Goal: Navigation & Orientation: Go to known website

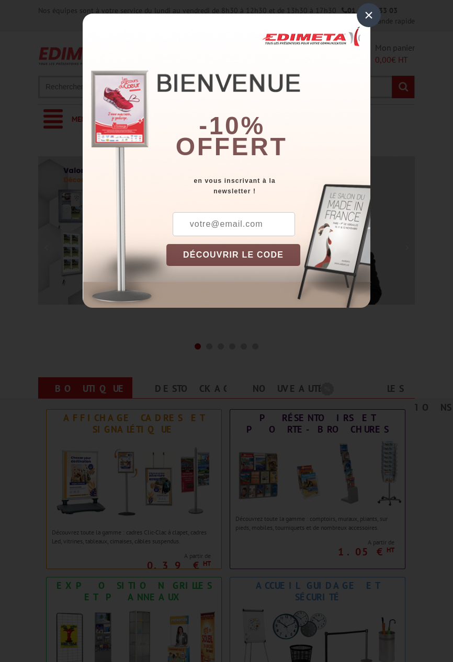
click at [370, 14] on div "×" at bounding box center [368, 15] width 24 height 24
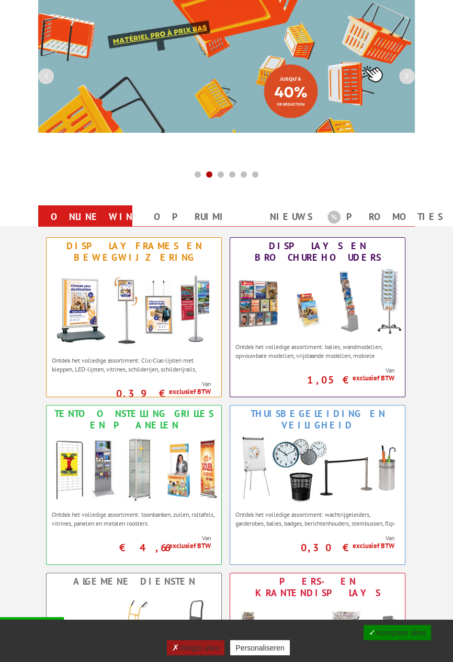
scroll to position [215, 0]
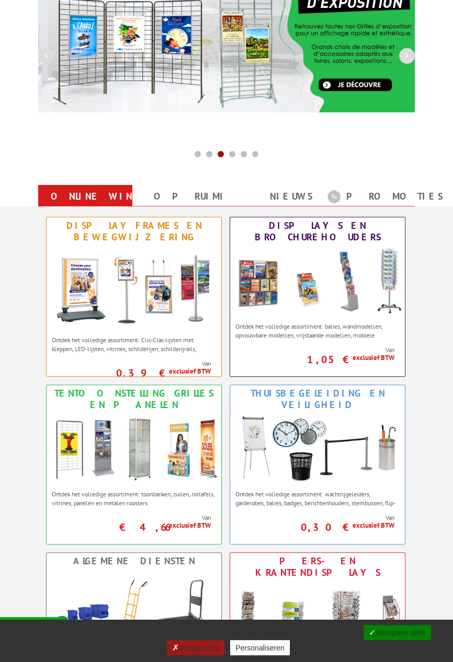
click at [411, 630] on font "Accepteer alles" at bounding box center [400, 633] width 50 height 8
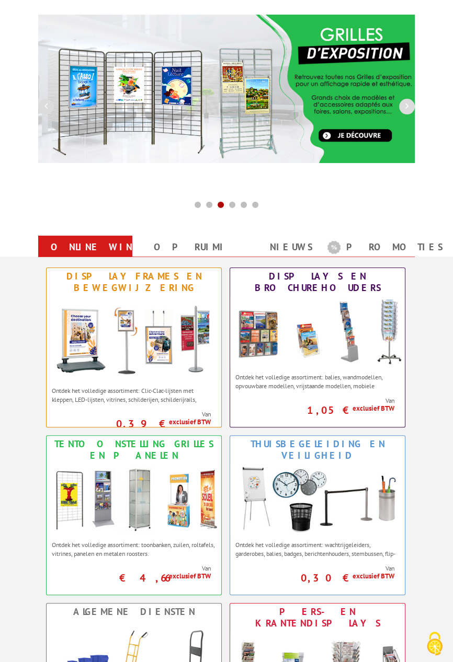
scroll to position [0, 0]
